Goal: Information Seeking & Learning: Learn about a topic

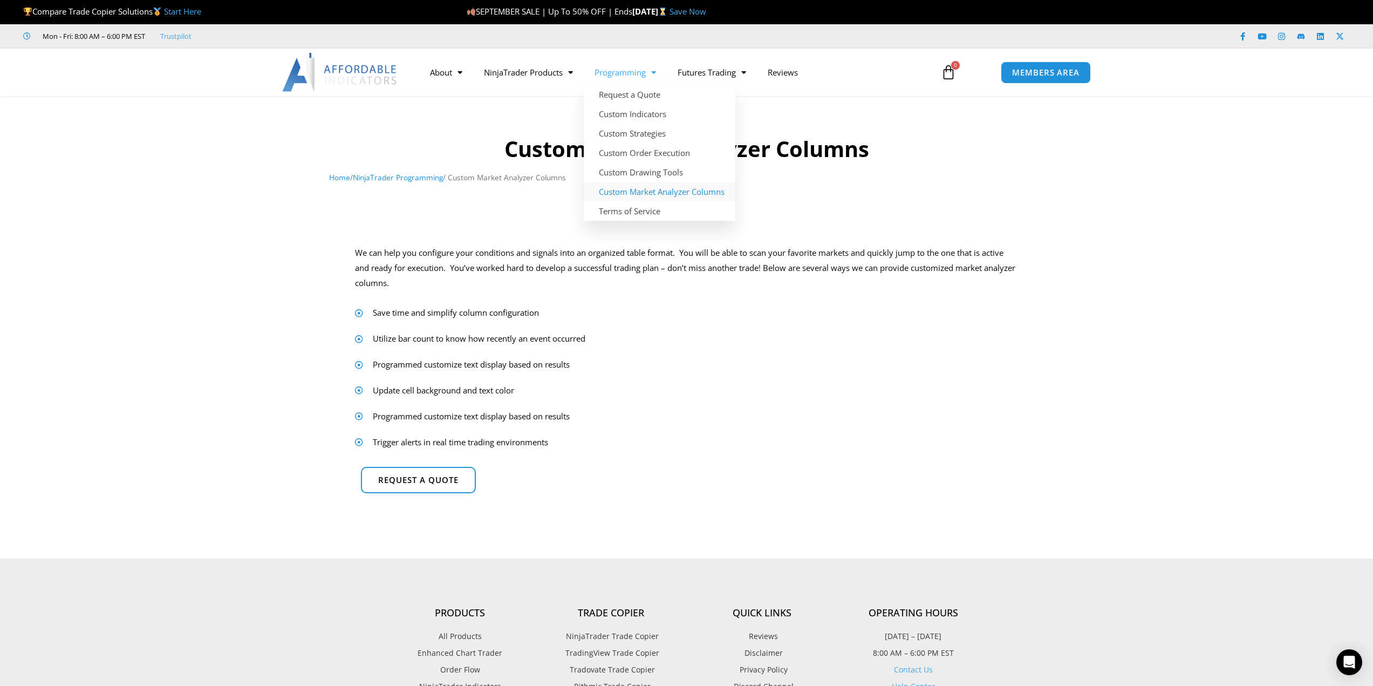
click at [652, 71] on span "Menu" at bounding box center [651, 72] width 10 height 19
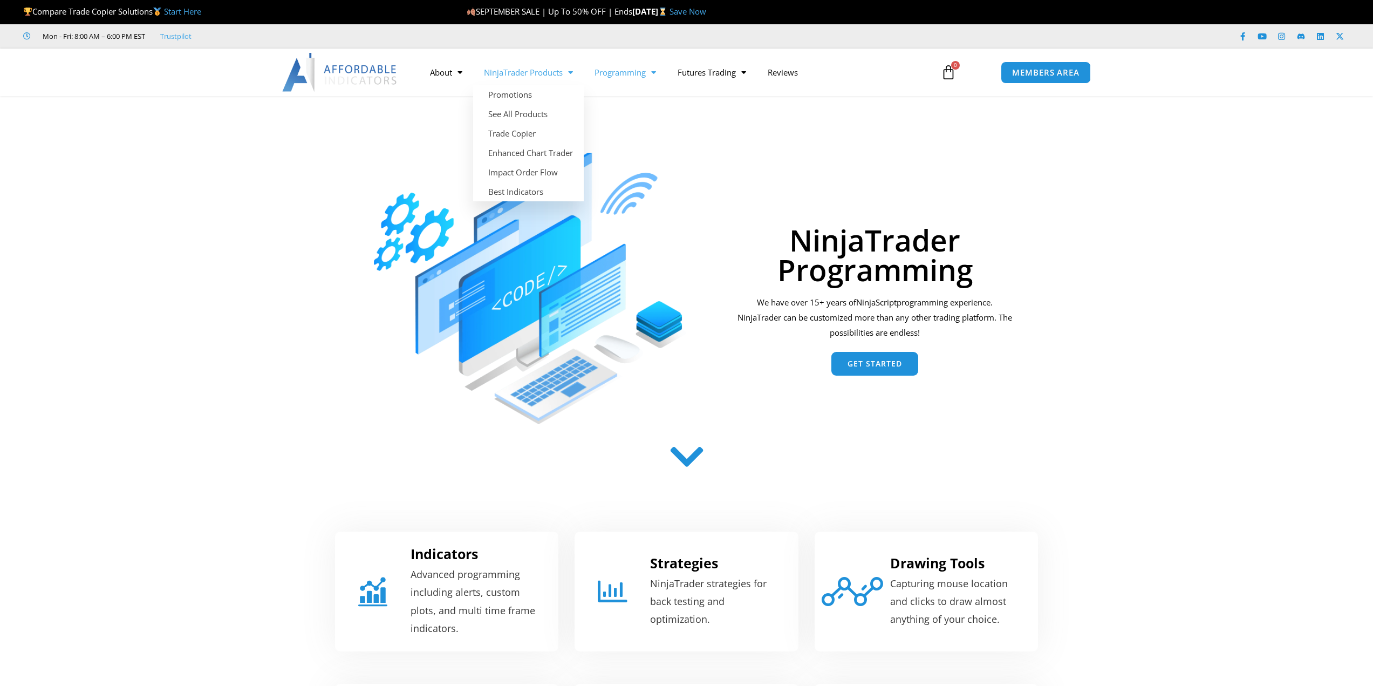
click at [553, 74] on link "NinjaTrader Products" at bounding box center [528, 72] width 111 height 25
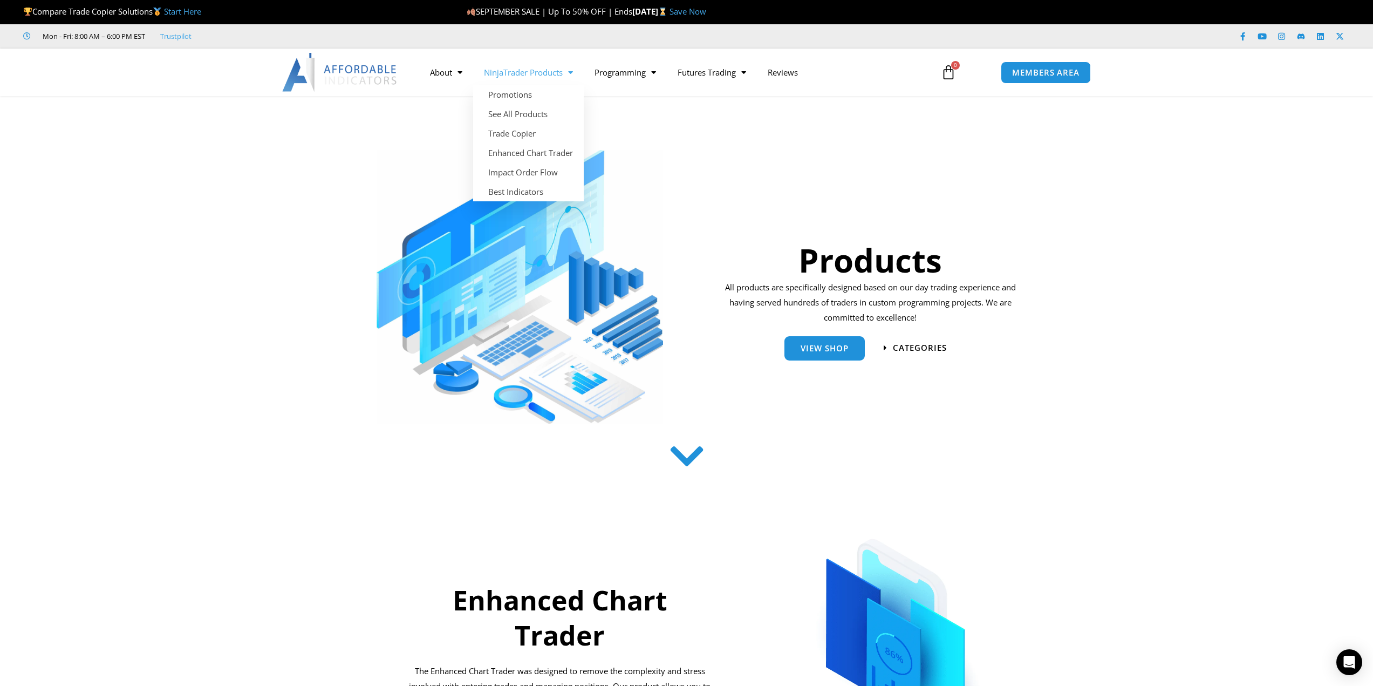
click at [572, 73] on span "Menu" at bounding box center [568, 72] width 10 height 19
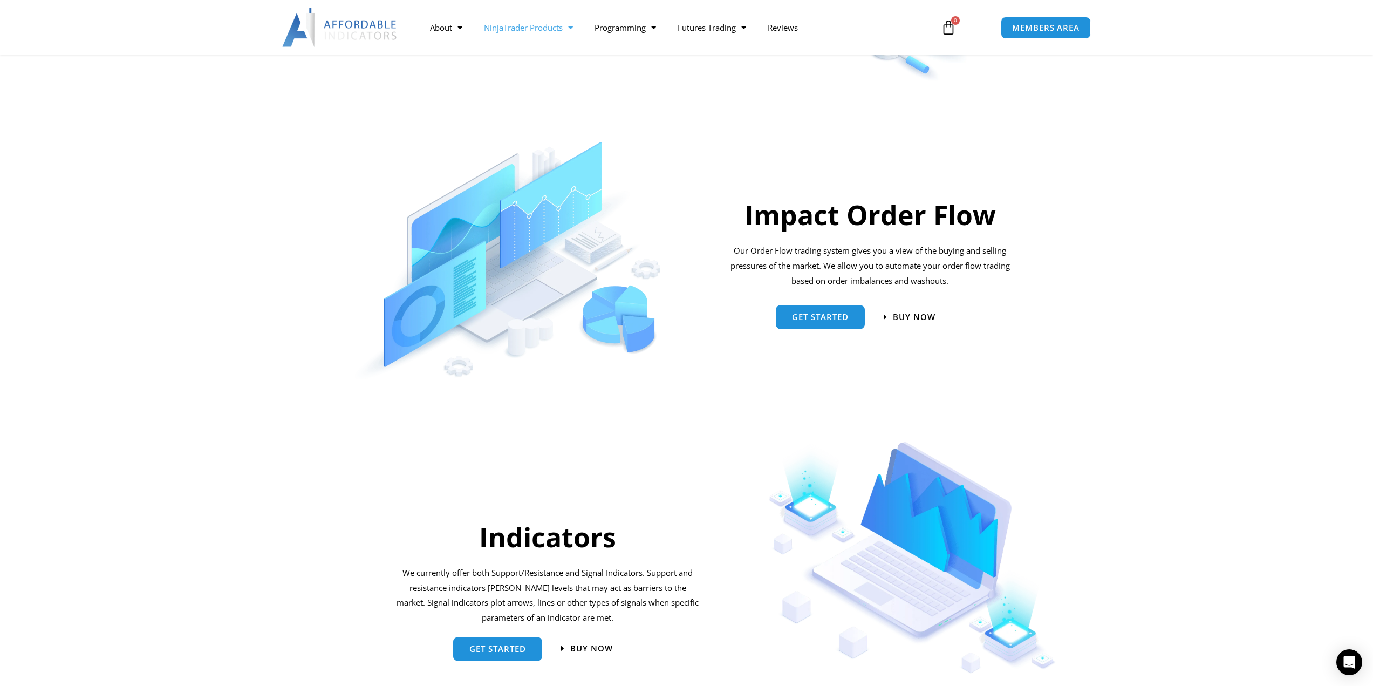
scroll to position [702, 0]
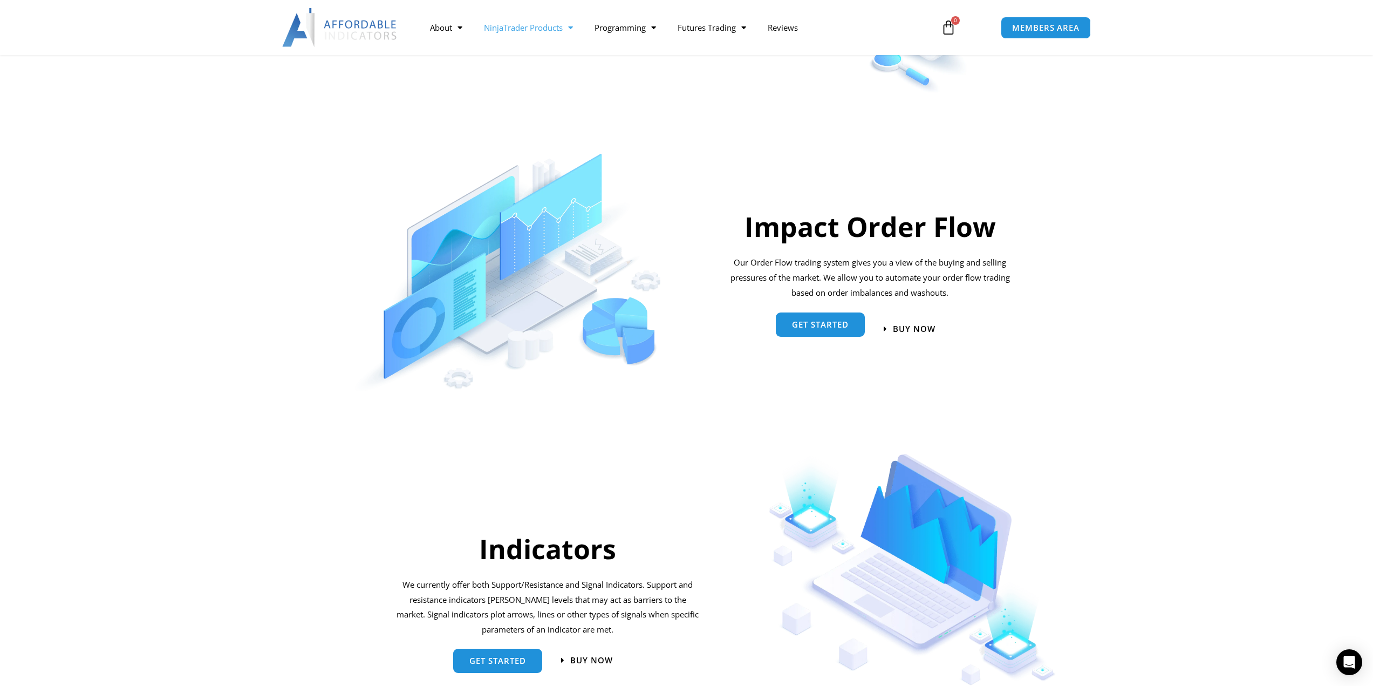
click at [828, 323] on span "Get started" at bounding box center [820, 327] width 57 height 8
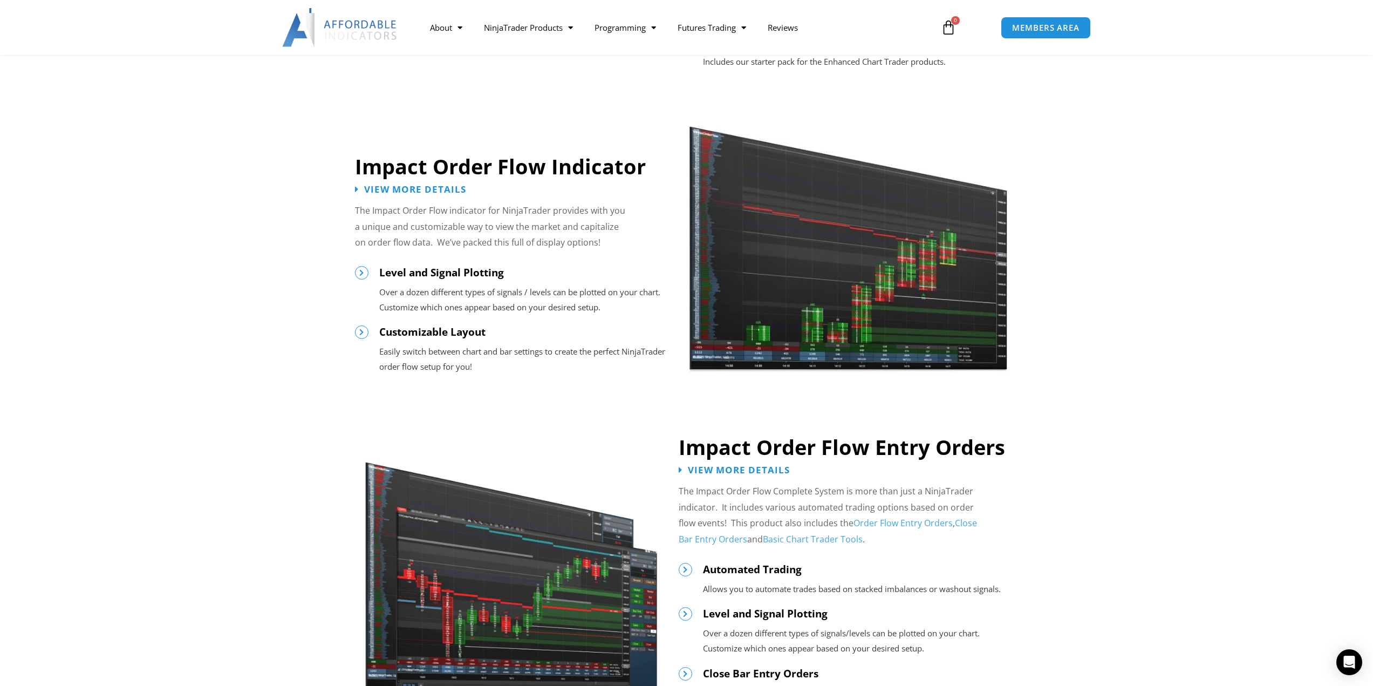
scroll to position [809, 0]
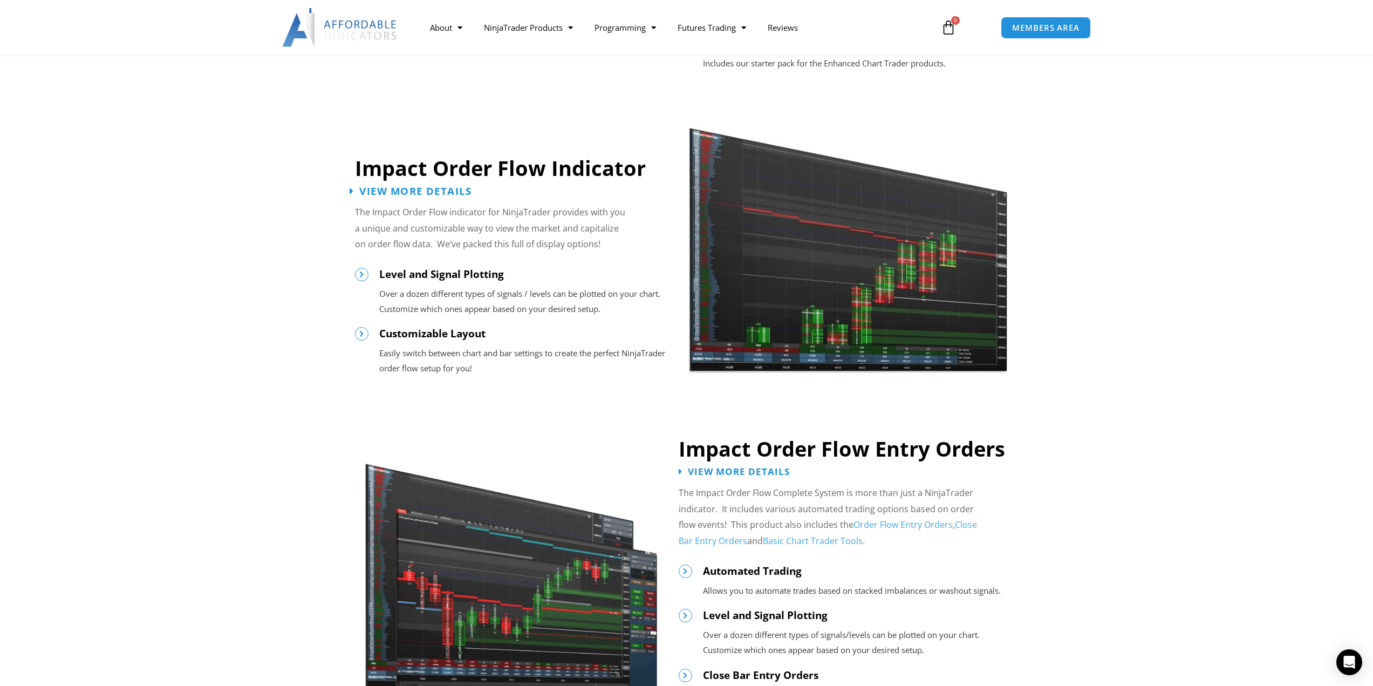
click at [372, 190] on span "View More Details" at bounding box center [415, 191] width 112 height 10
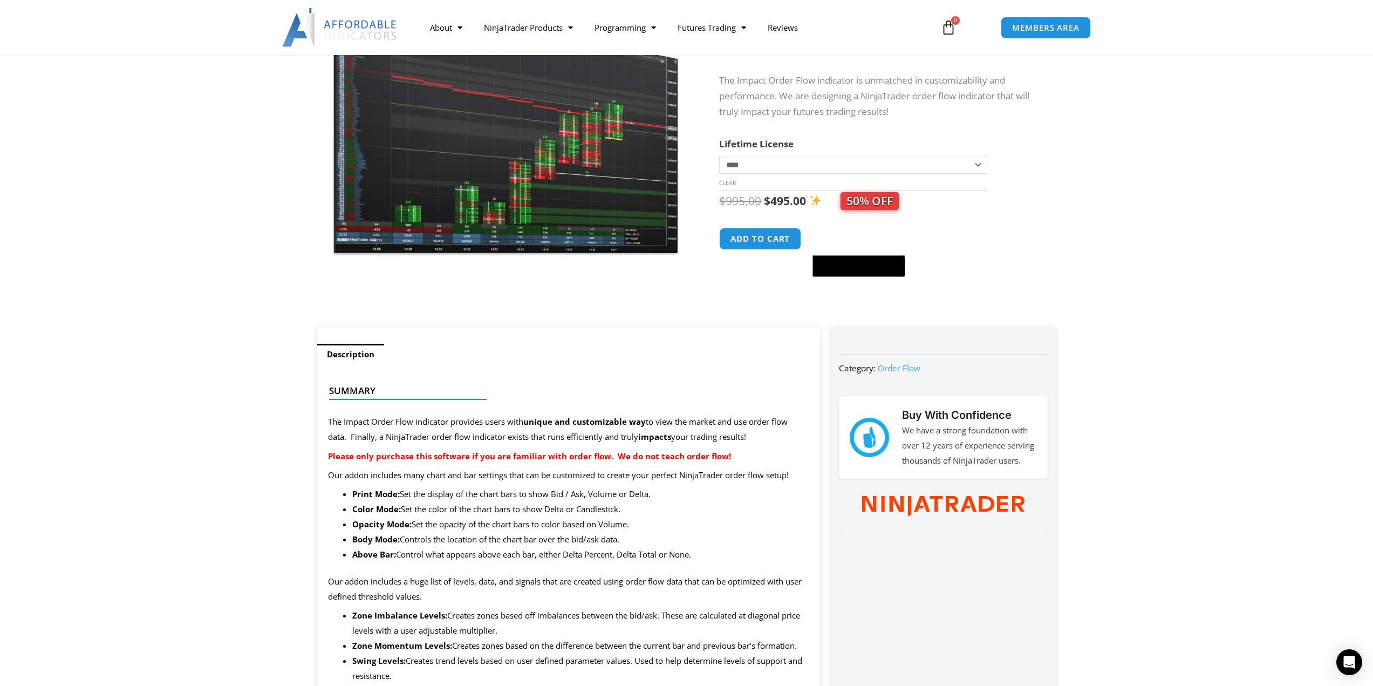
scroll to position [162, 0]
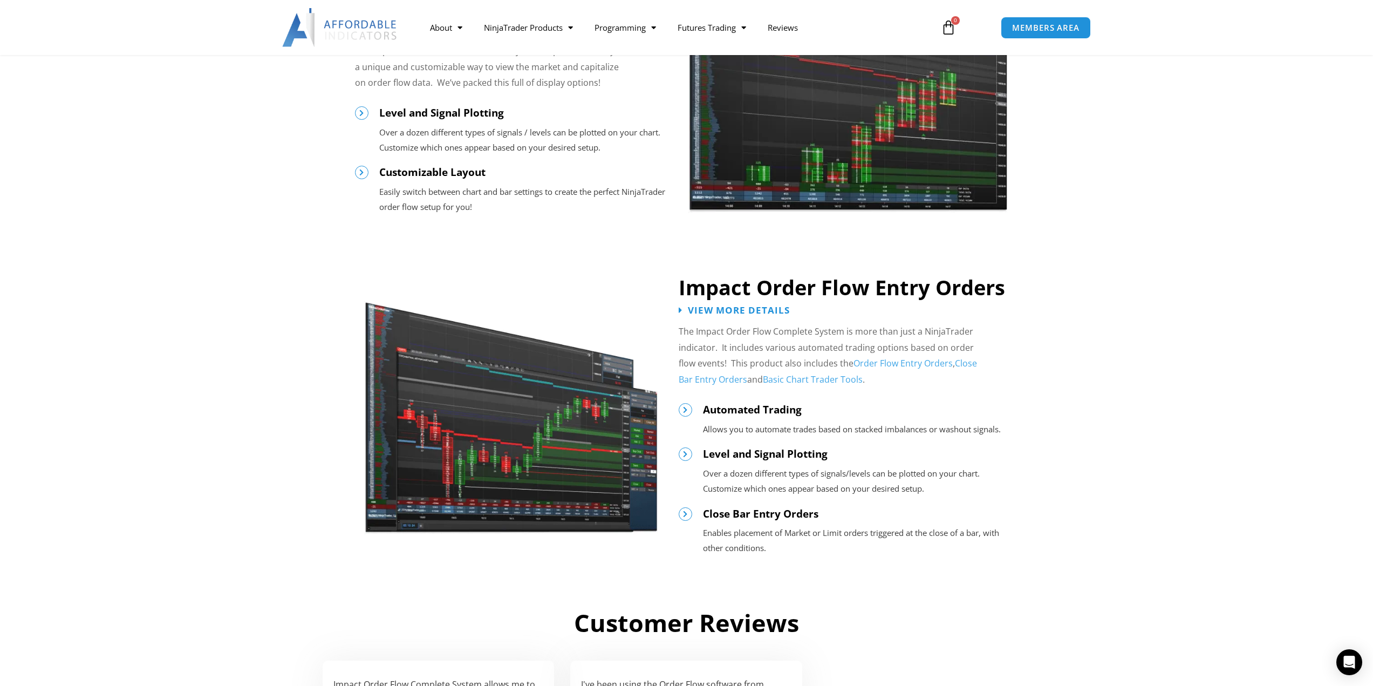
scroll to position [1025, 0]
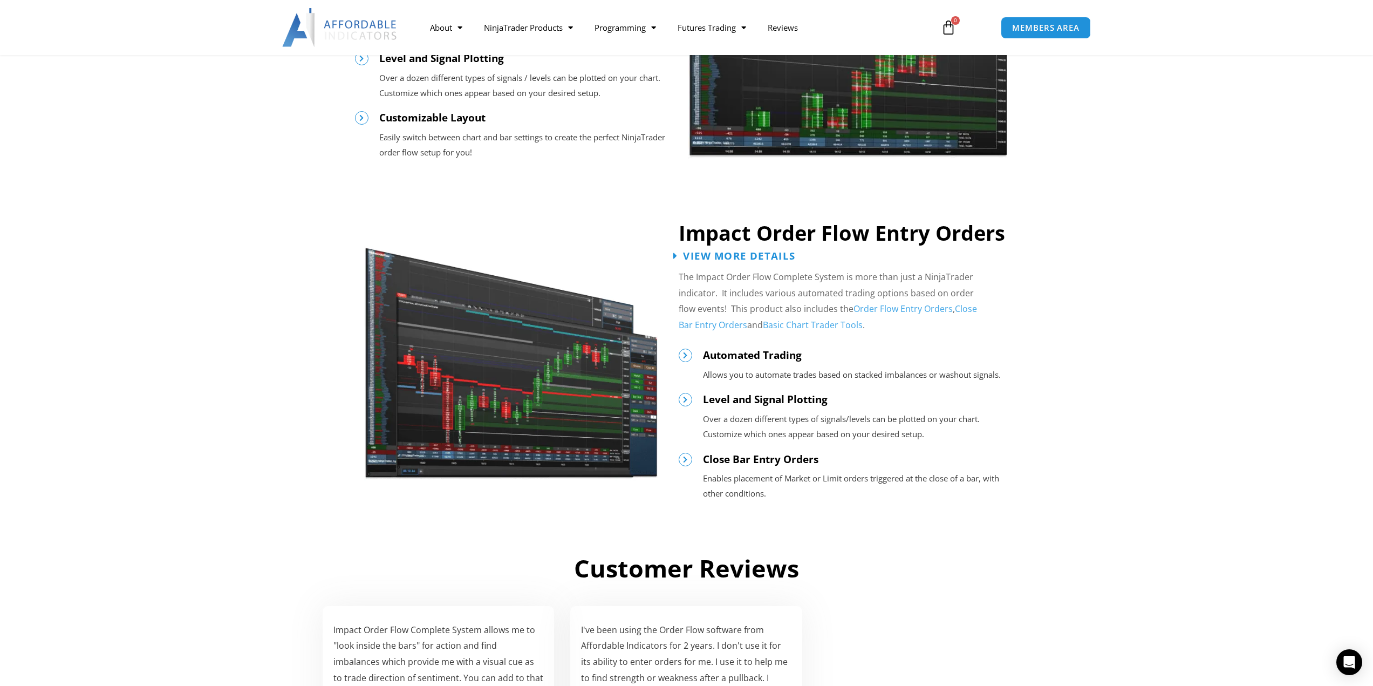
click at [752, 254] on span "View More Details" at bounding box center [739, 255] width 112 height 10
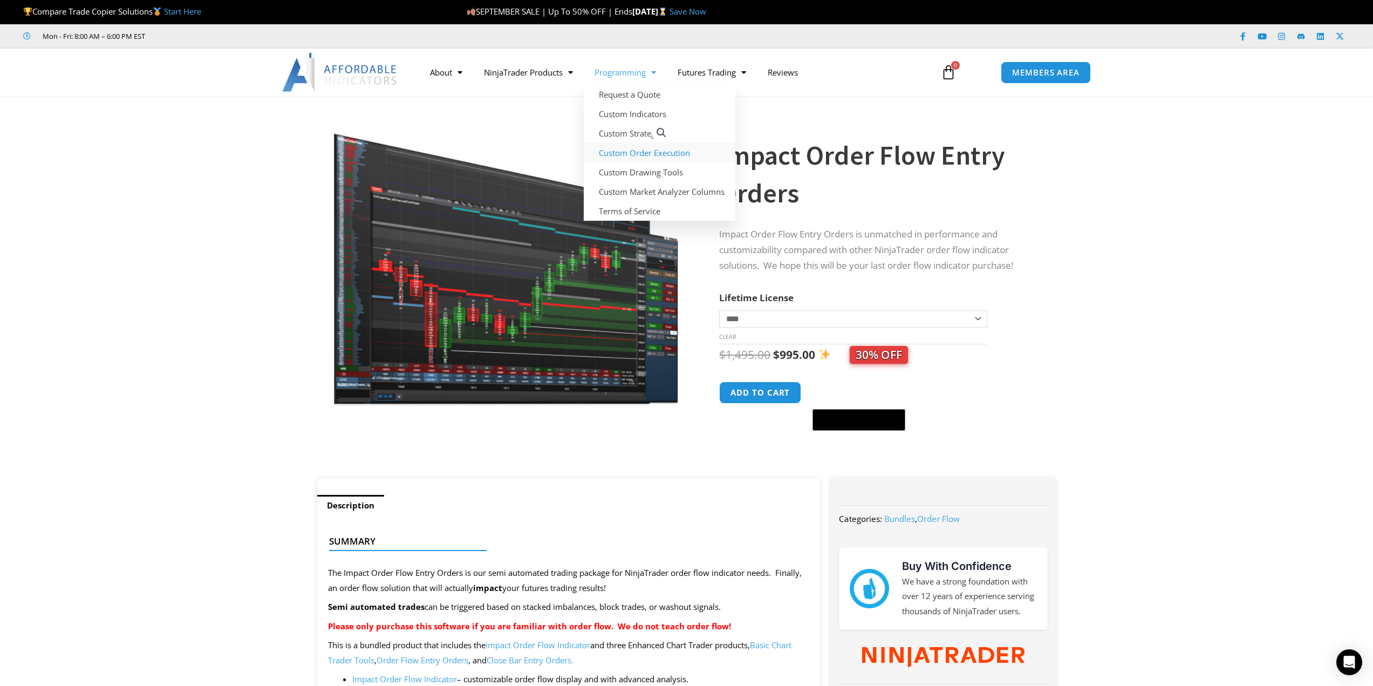
click at [643, 154] on link "Custom Order Execution" at bounding box center [660, 152] width 152 height 19
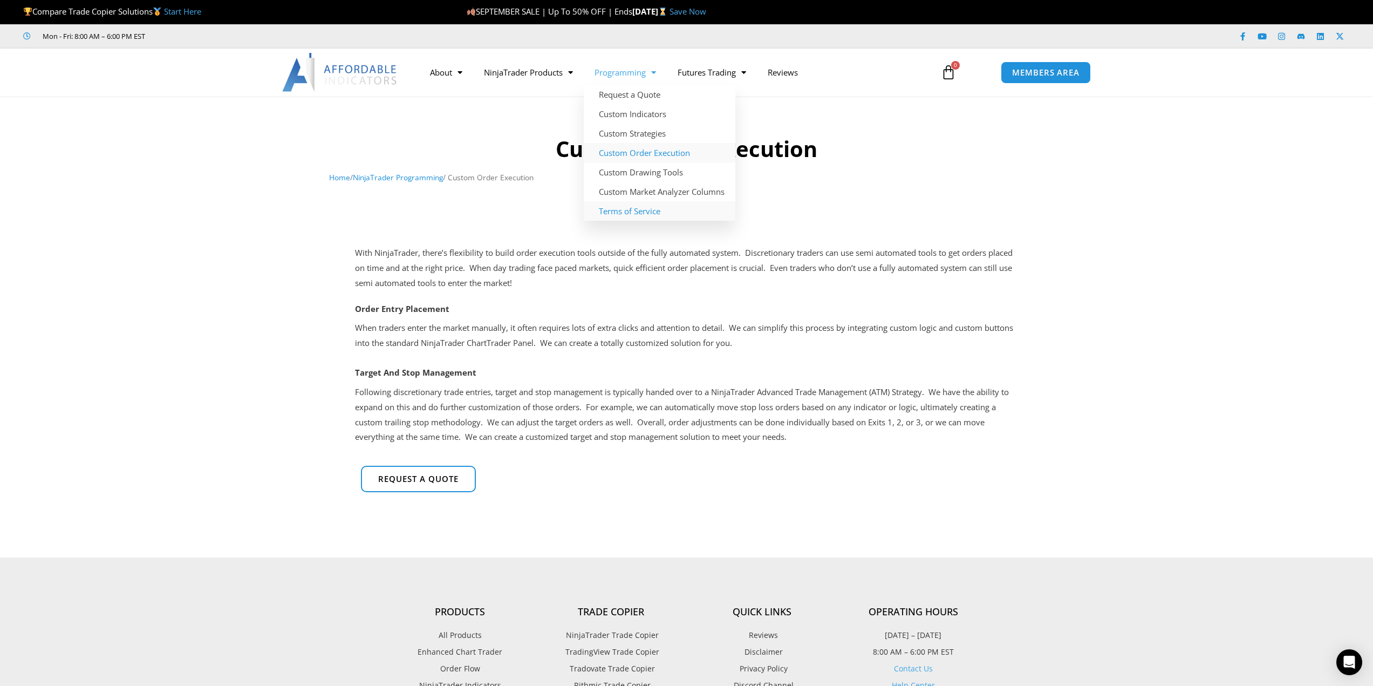
click at [641, 208] on link "Terms of Service" at bounding box center [660, 210] width 152 height 19
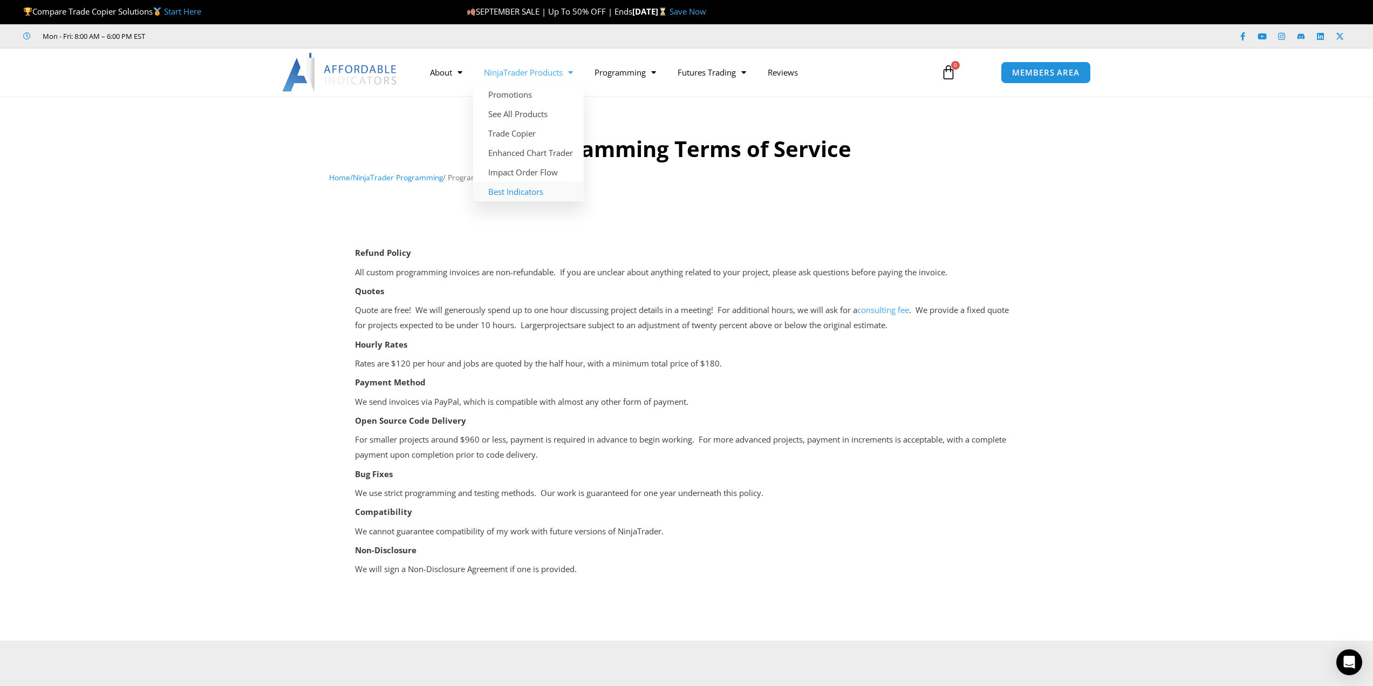
click at [535, 195] on link "Best Indicators" at bounding box center [528, 191] width 111 height 19
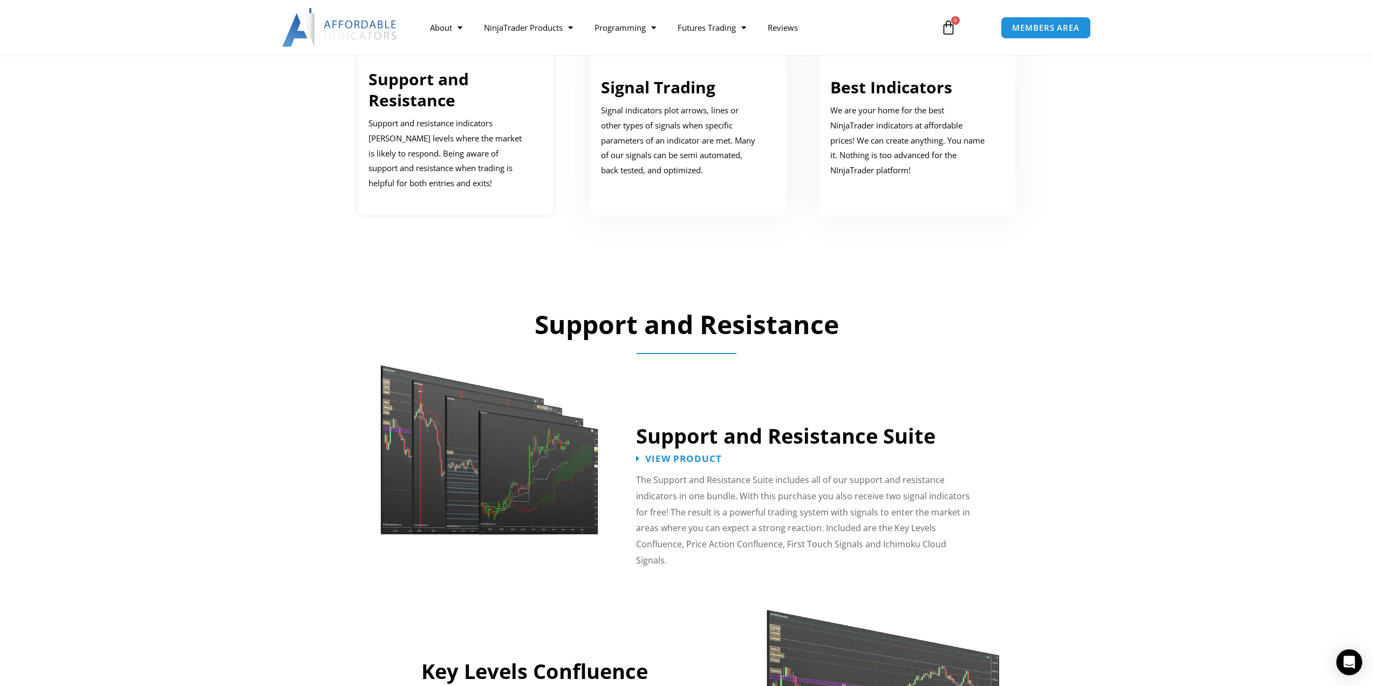
scroll to position [648, 0]
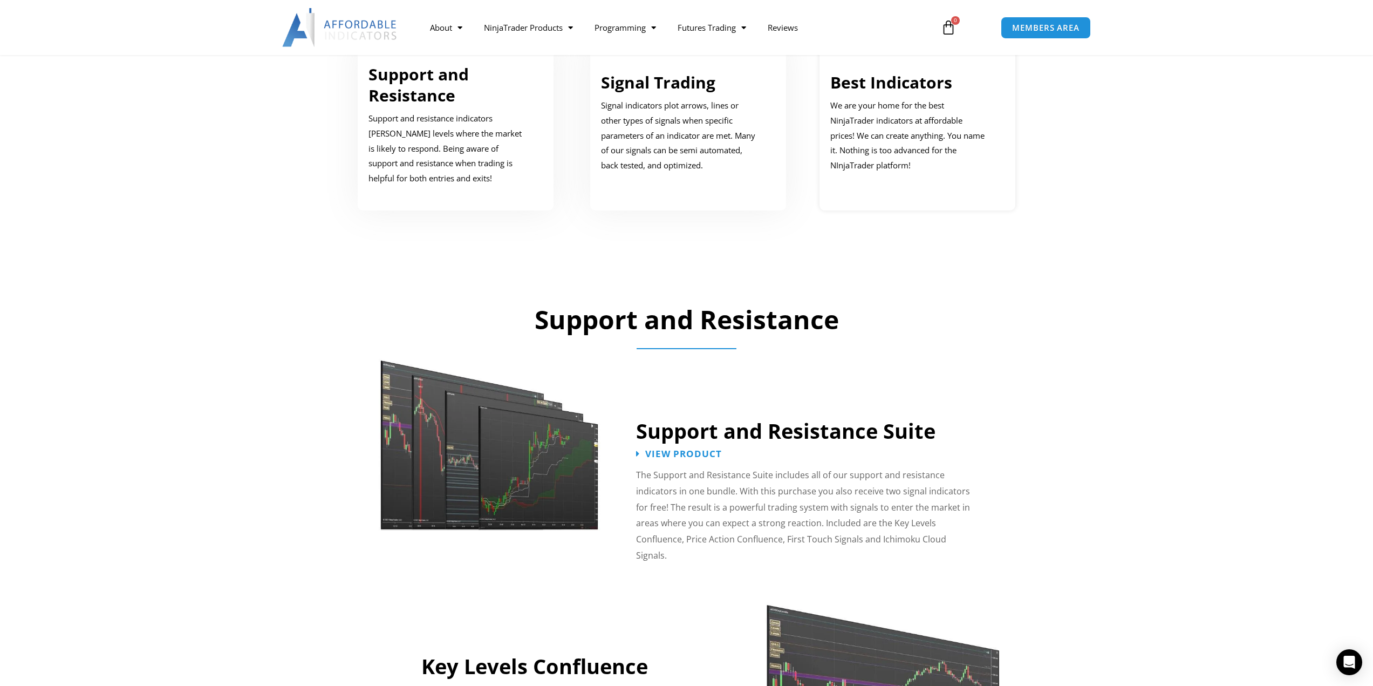
click at [904, 101] on p "We are your home for the best NinjaTrader indicators at affordable prices! We c…" at bounding box center [910, 135] width 159 height 75
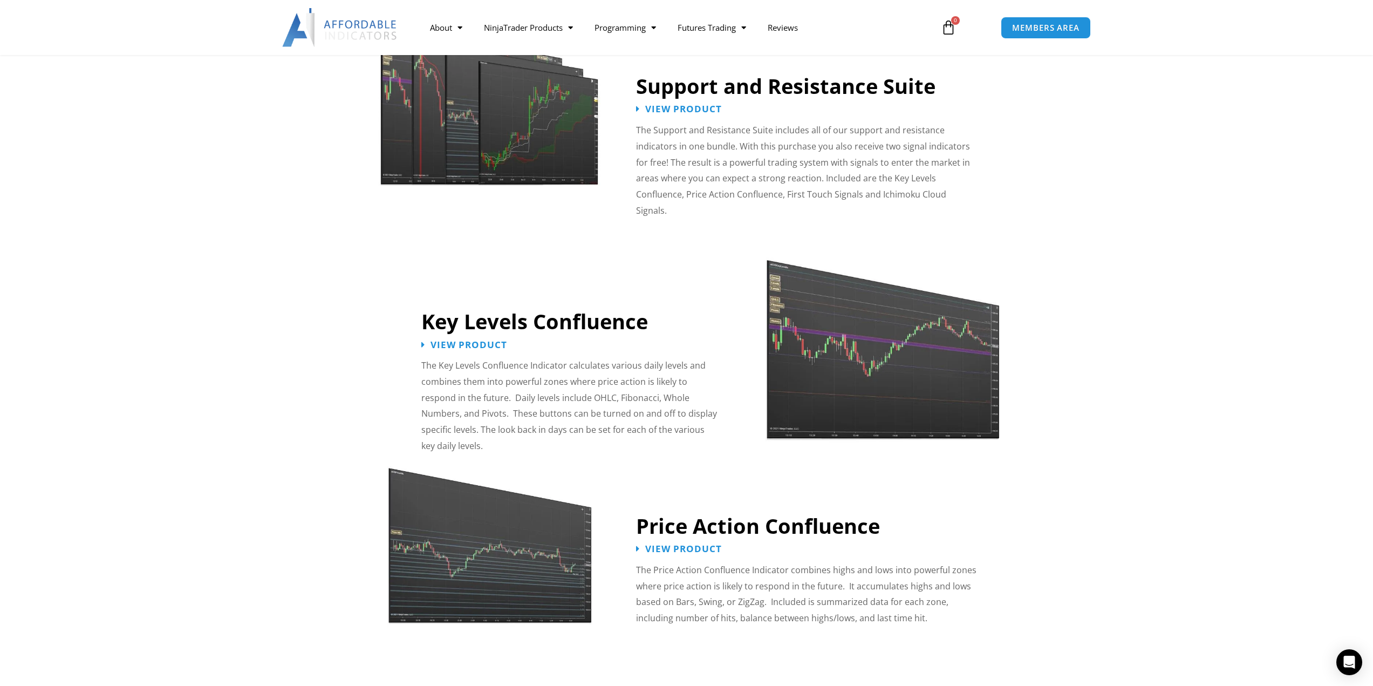
scroll to position [1025, 0]
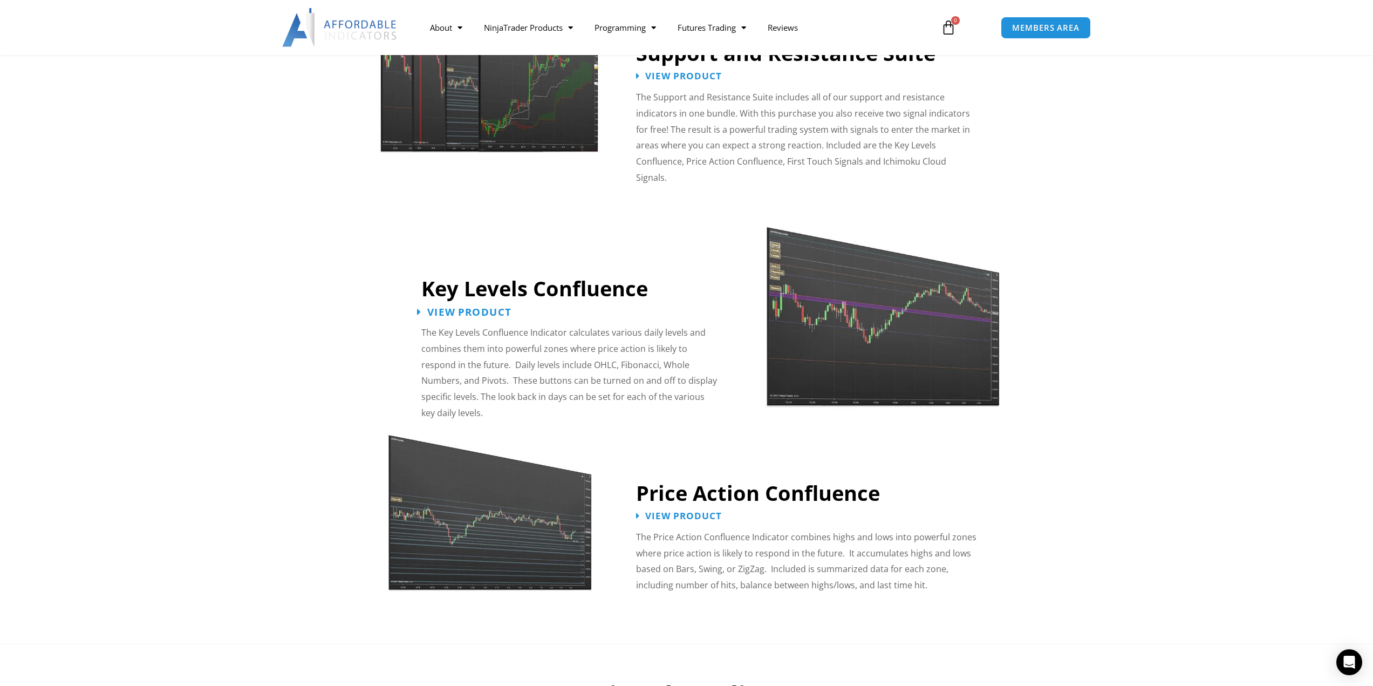
click at [469, 307] on span "View Product" at bounding box center [469, 312] width 84 height 10
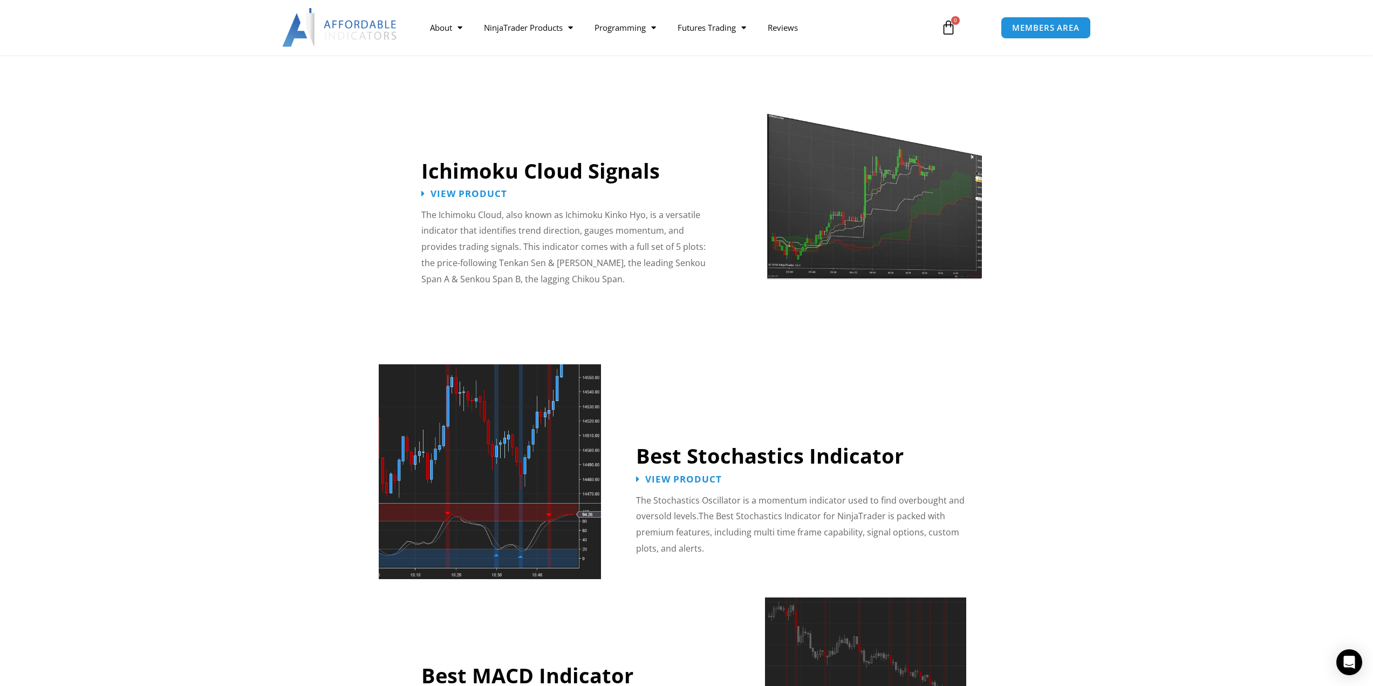
scroll to position [2051, 0]
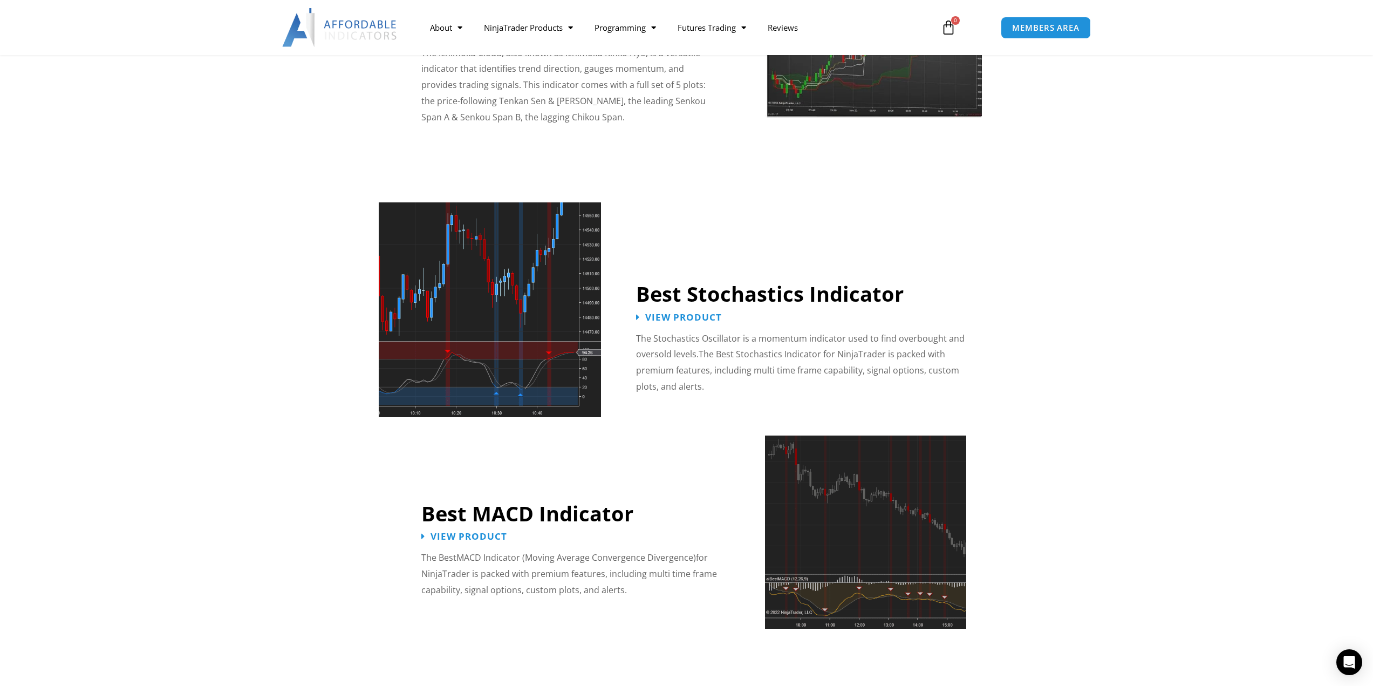
click at [875, 505] on img at bounding box center [865, 531] width 201 height 193
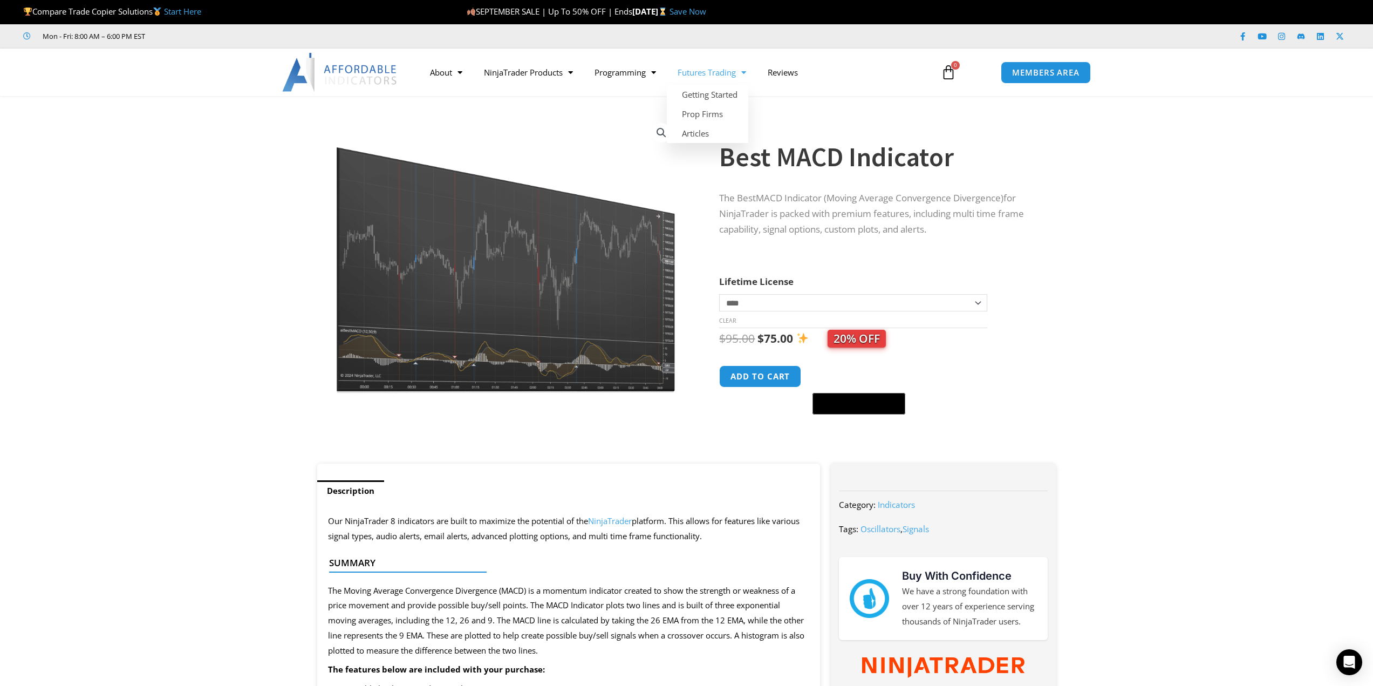
click at [730, 76] on link "Futures Trading" at bounding box center [712, 72] width 90 height 25
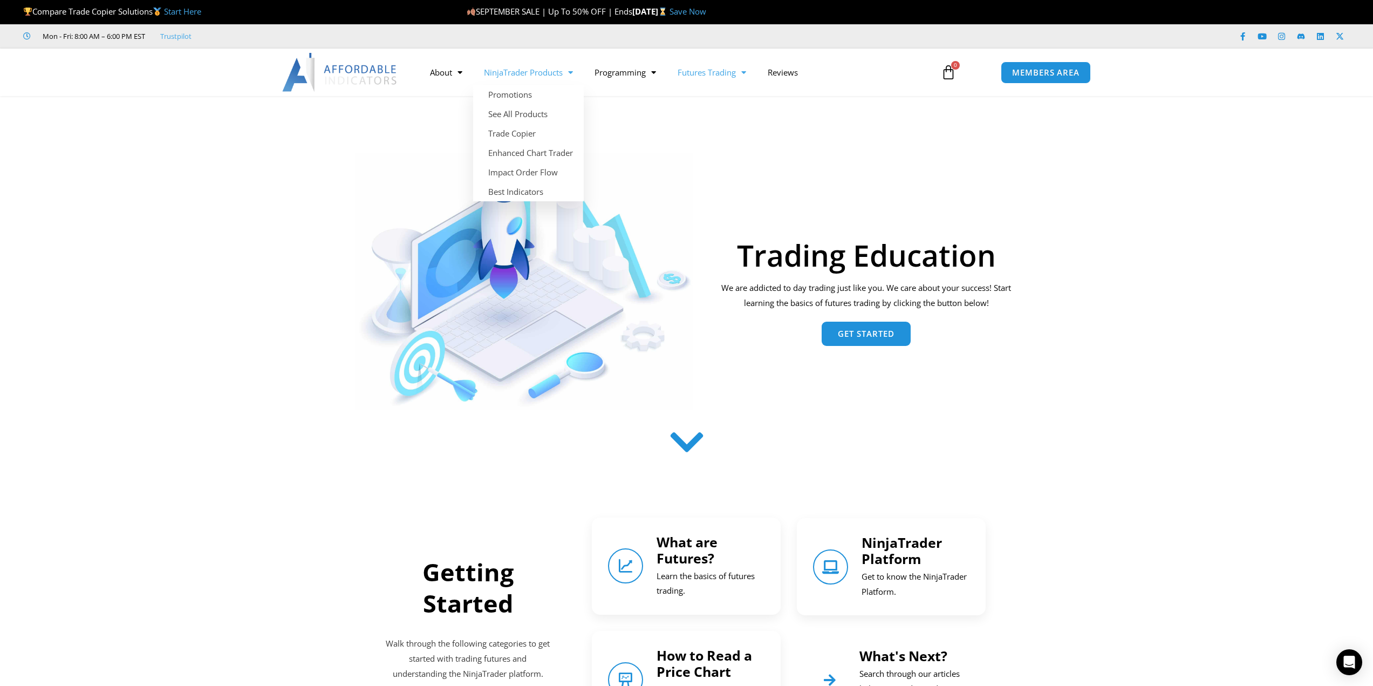
click at [537, 72] on link "NinjaTrader Products" at bounding box center [528, 72] width 111 height 25
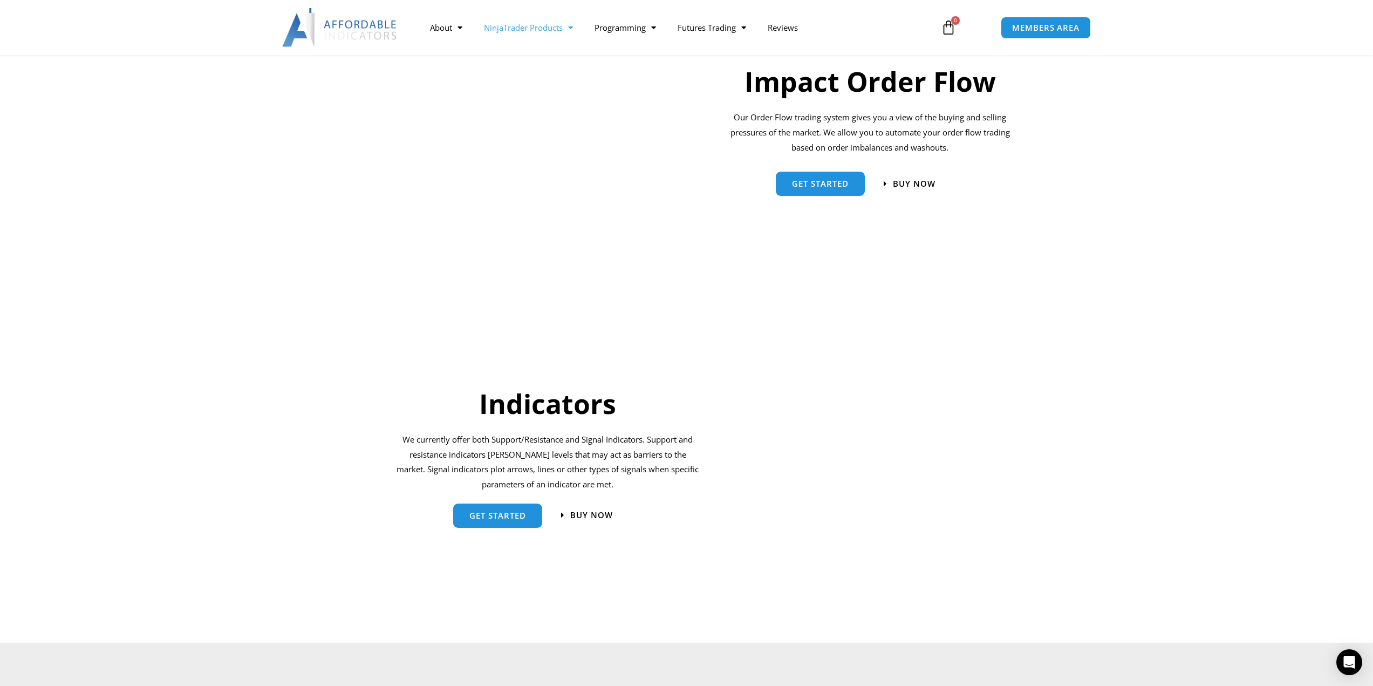
scroll to position [809, 0]
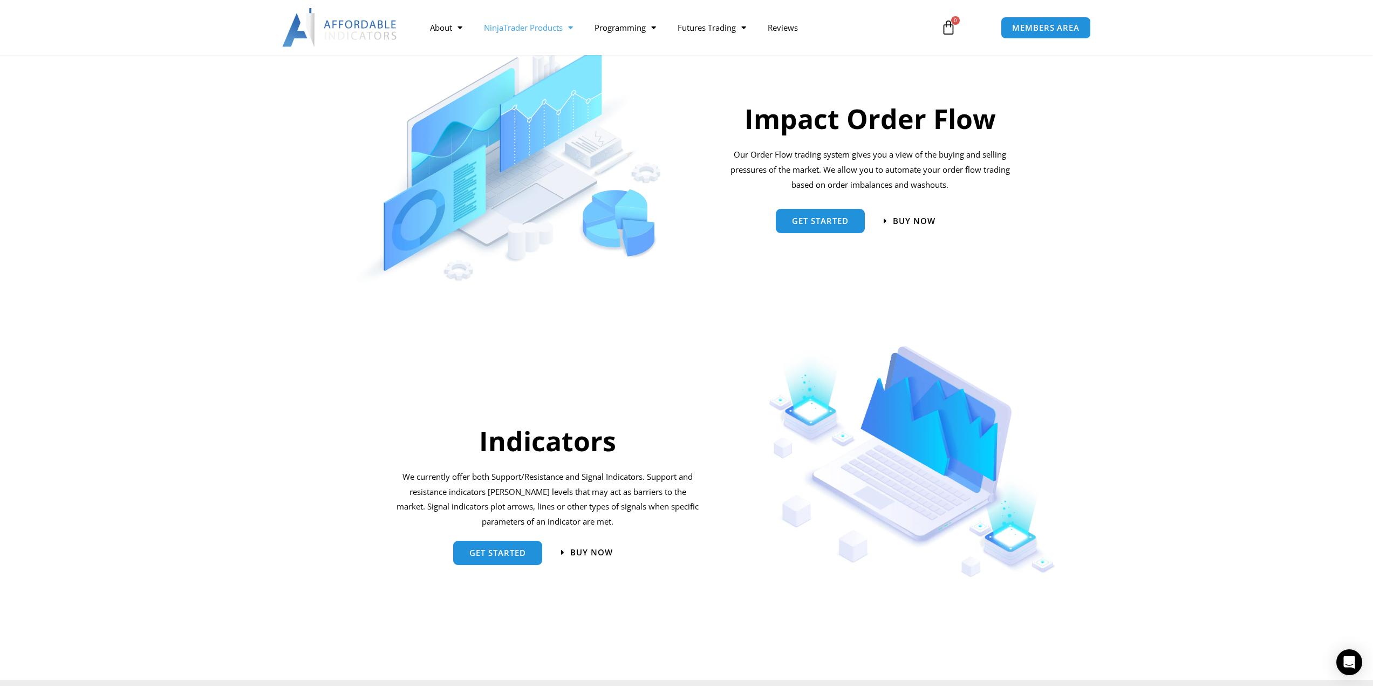
click at [867, 130] on h2 "Impact Order Flow" at bounding box center [870, 118] width 290 height 35
click at [843, 214] on span "Get started" at bounding box center [820, 217] width 57 height 8
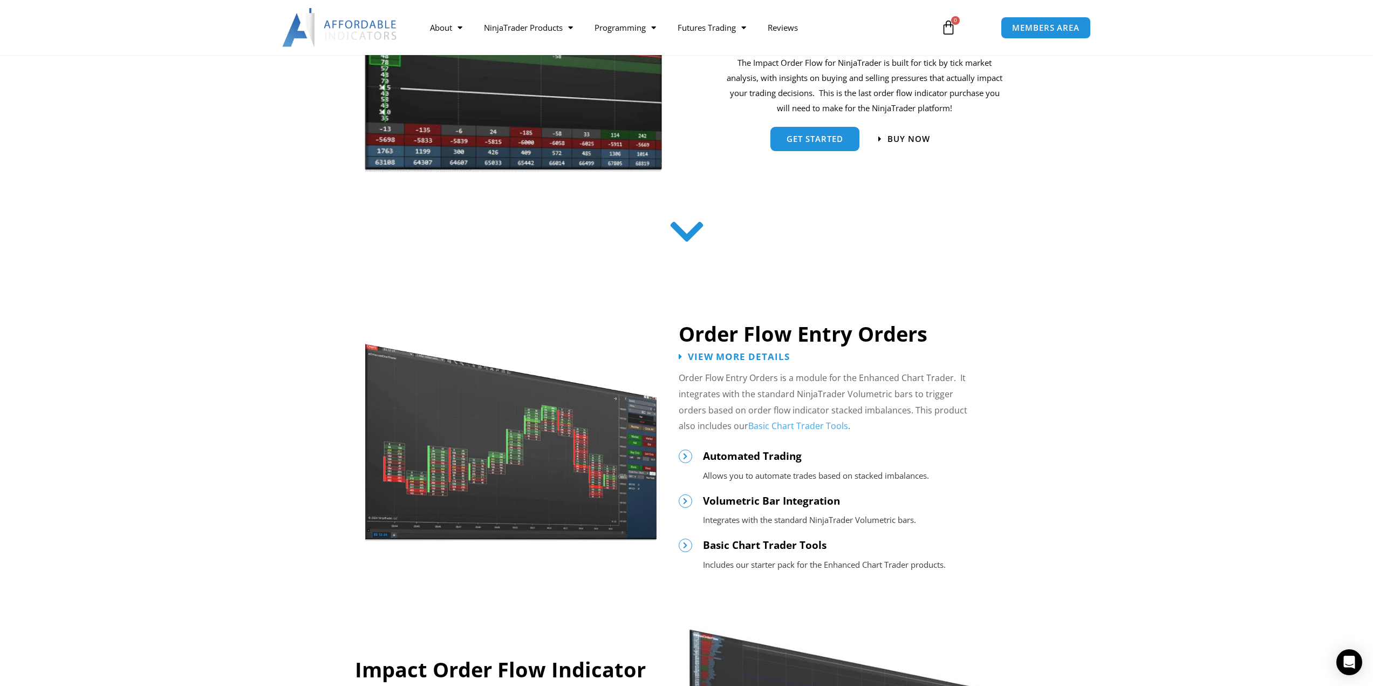
scroll to position [324, 0]
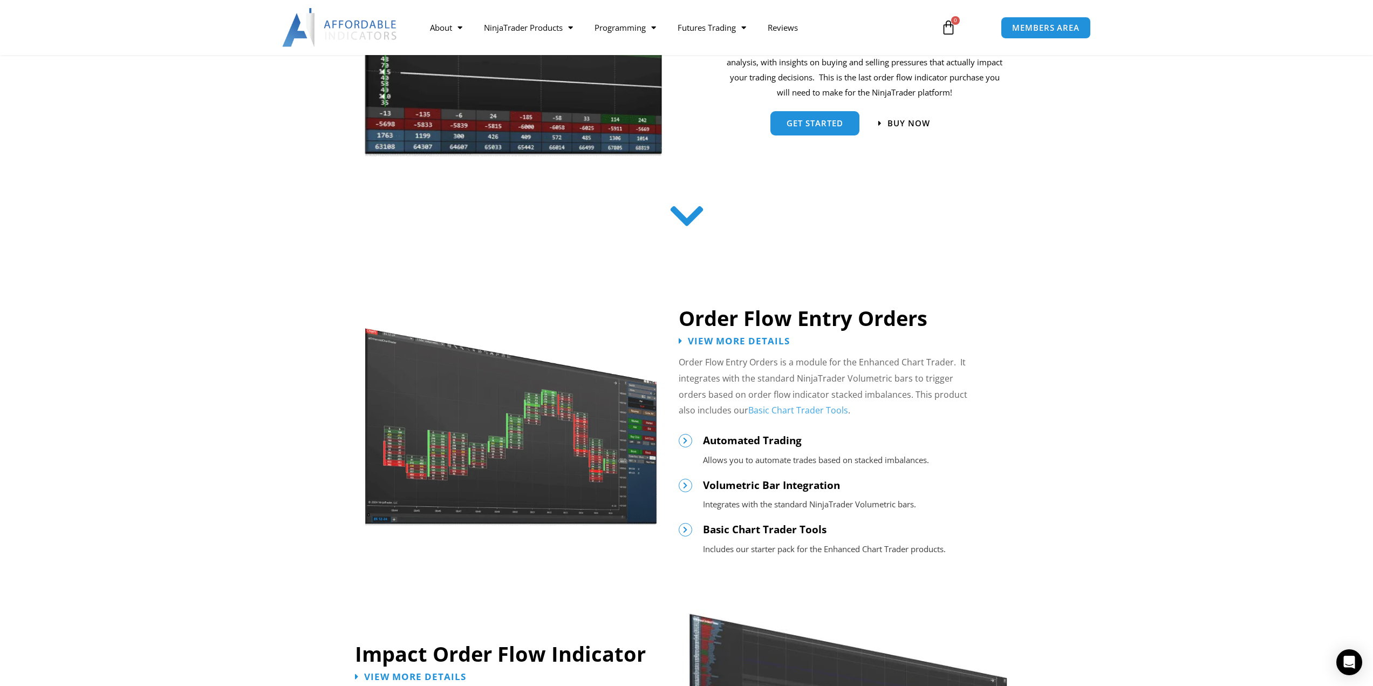
click at [791, 411] on link "Basic Chart Trader Tools" at bounding box center [798, 410] width 100 height 12
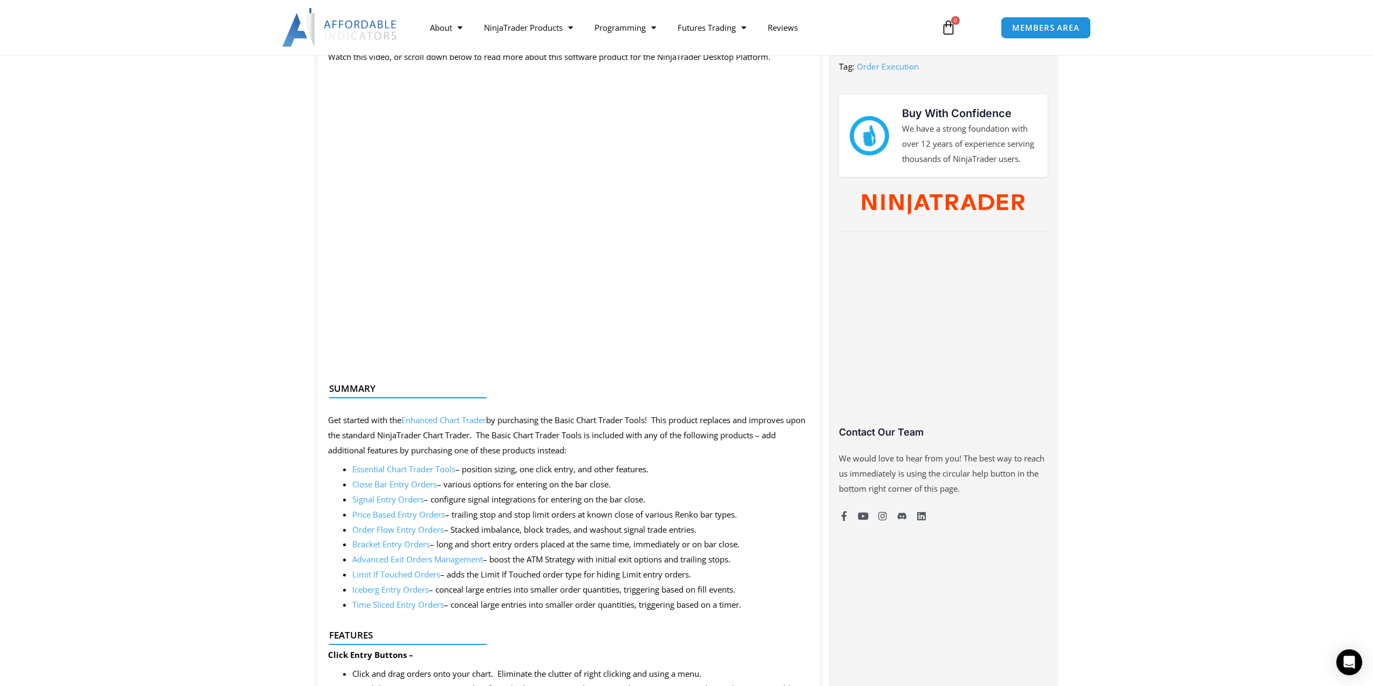
scroll to position [486, 0]
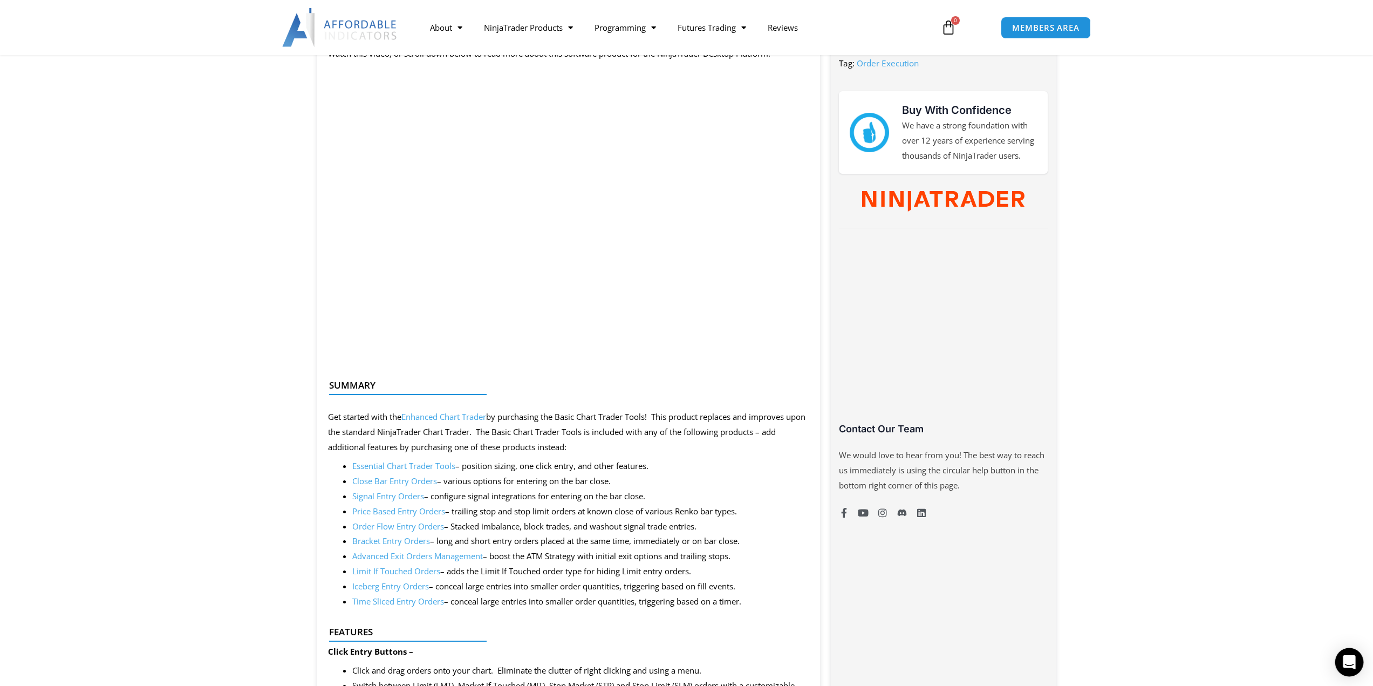
click at [1350, 663] on icon "Open Intercom Messenger" at bounding box center [1349, 662] width 12 height 14
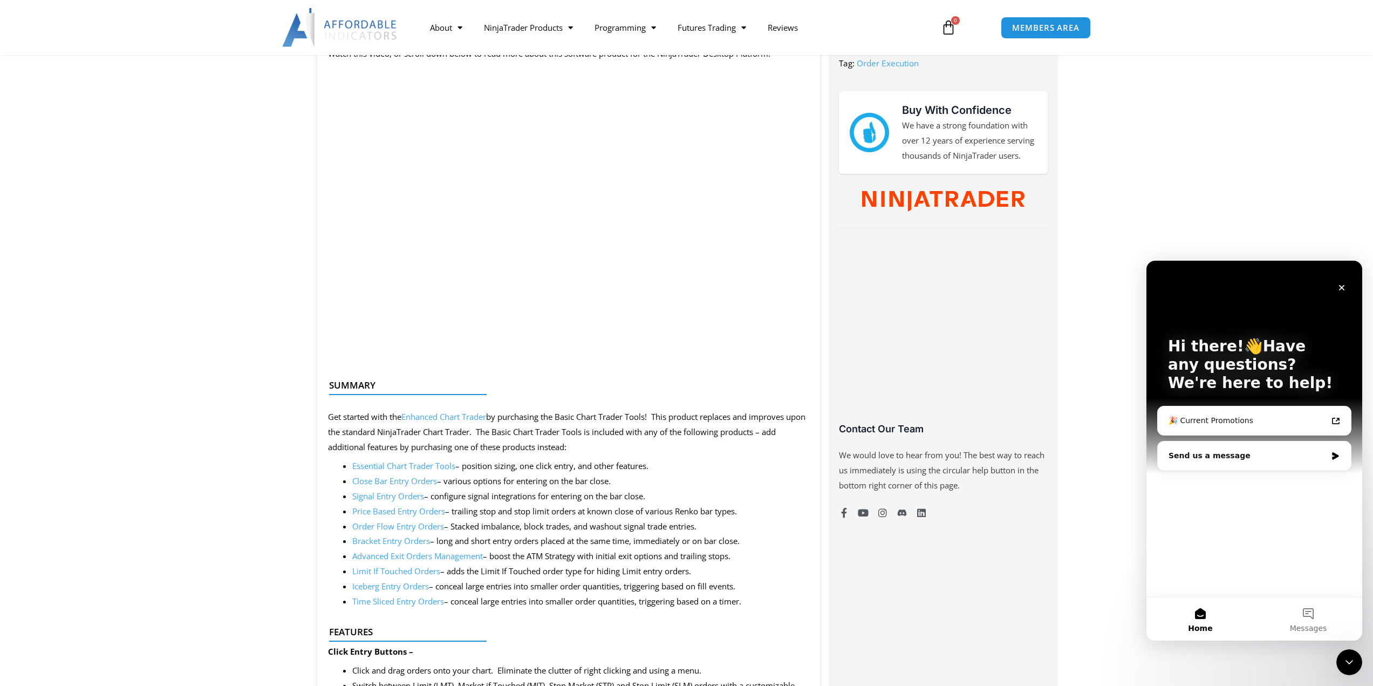
scroll to position [0, 0]
click at [1342, 284] on icon "Close" at bounding box center [1342, 287] width 9 height 9
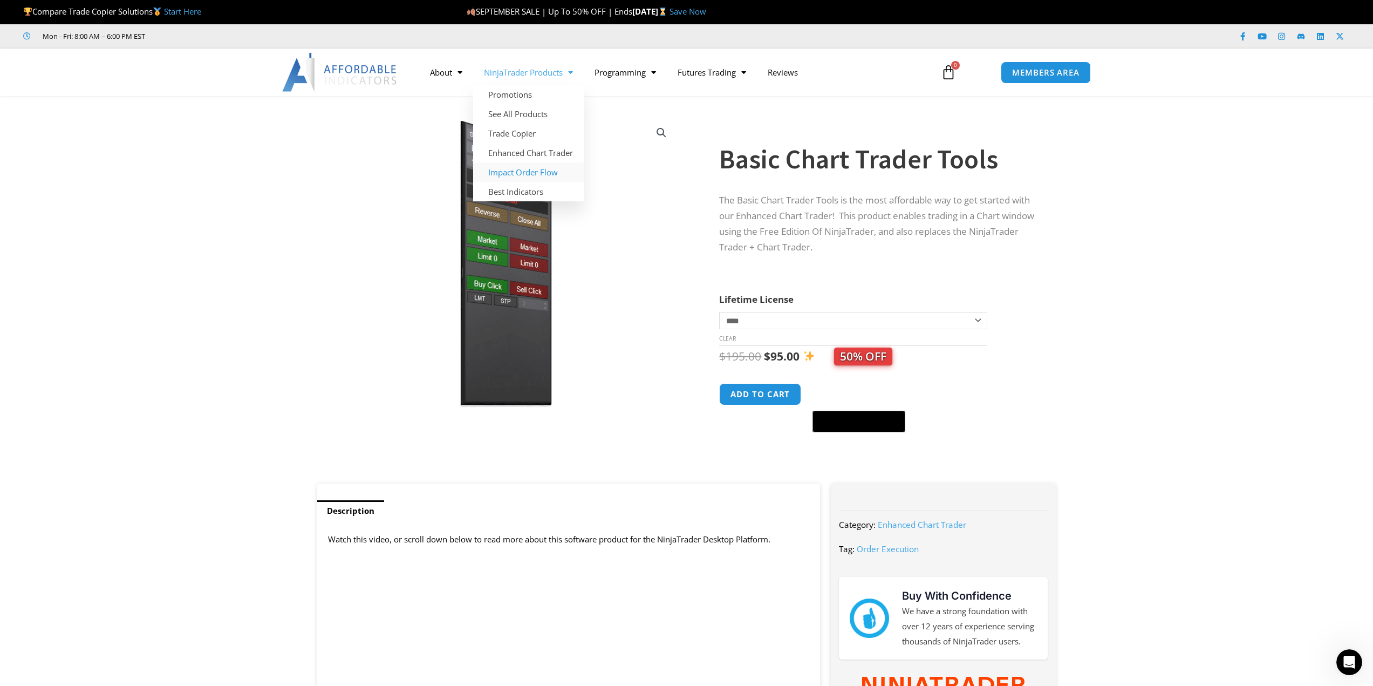
click at [547, 175] on link "Impact Order Flow" at bounding box center [528, 171] width 111 height 19
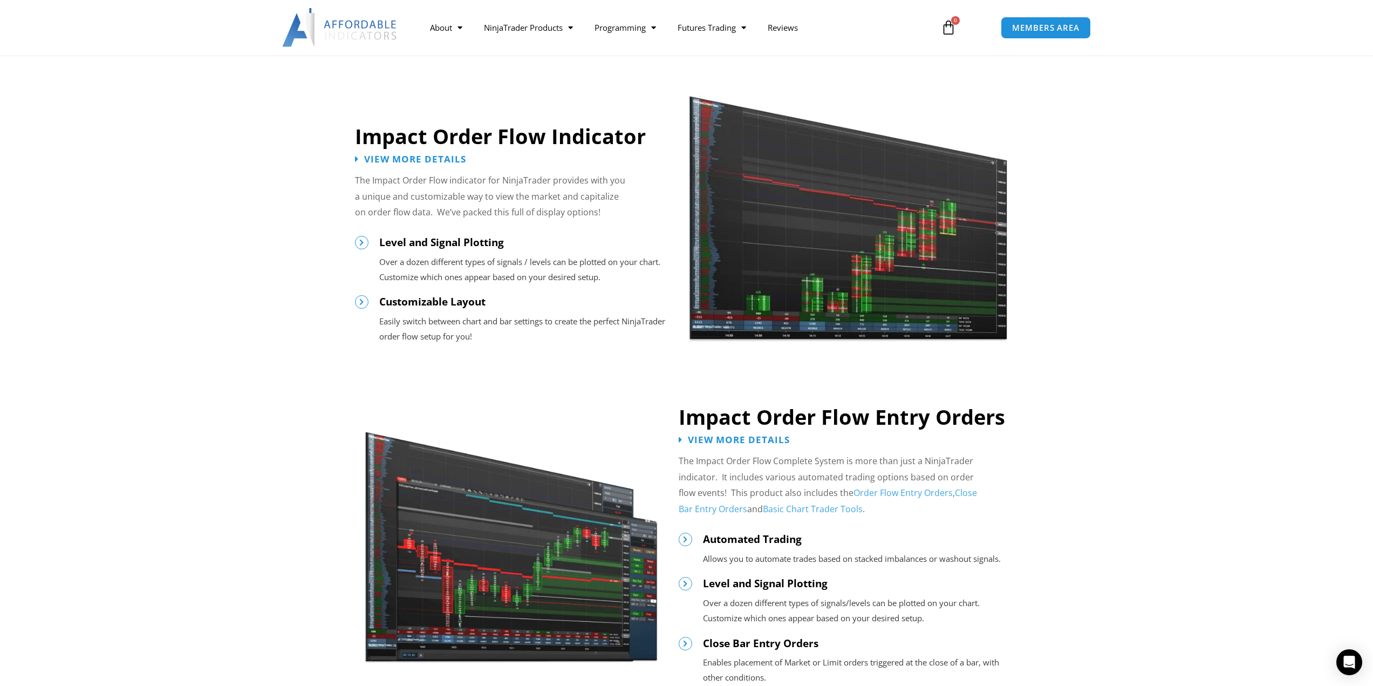
scroll to position [863, 0]
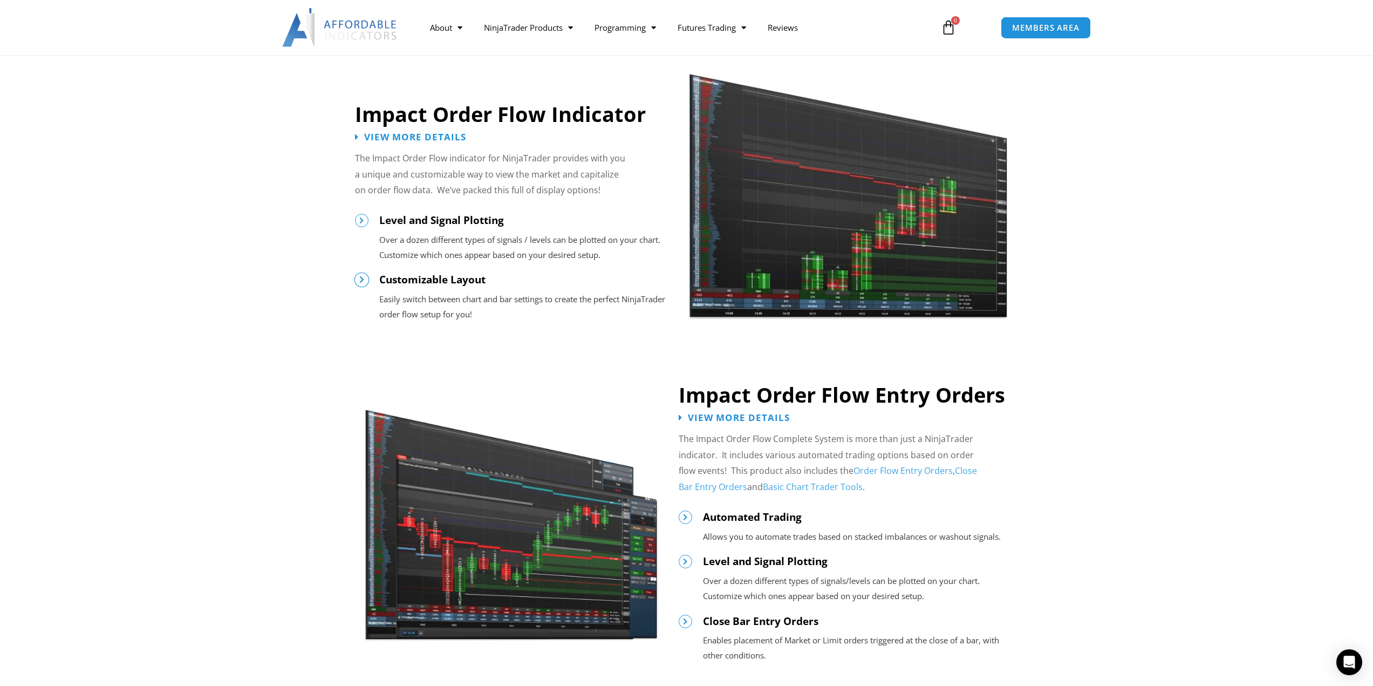
click at [365, 283] on icon at bounding box center [362, 280] width 8 height 8
click at [416, 135] on span "View More Details" at bounding box center [415, 137] width 112 height 10
